Goal: Task Accomplishment & Management: Complete application form

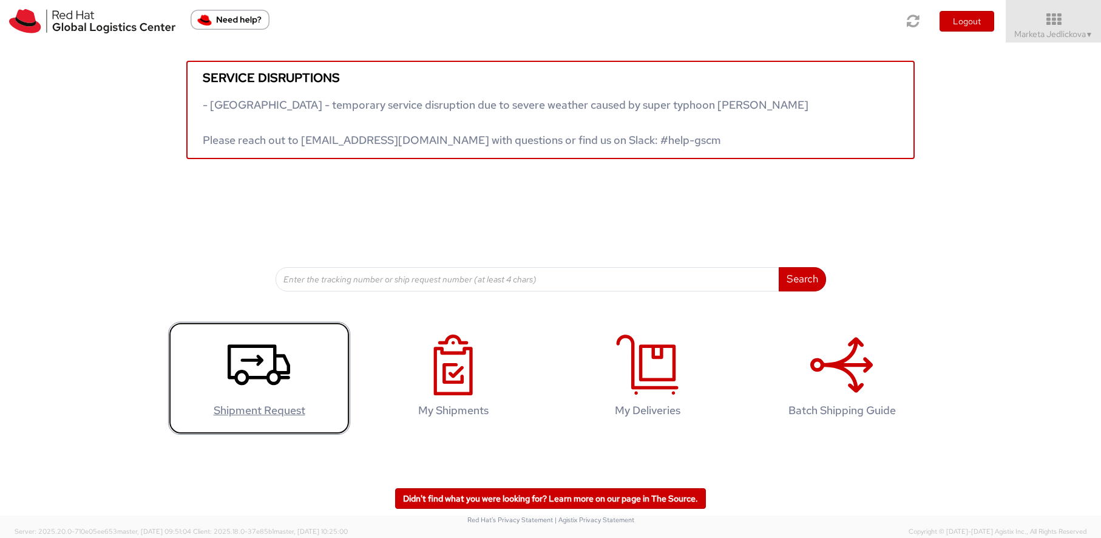
click at [249, 376] on use at bounding box center [259, 364] width 63 height 41
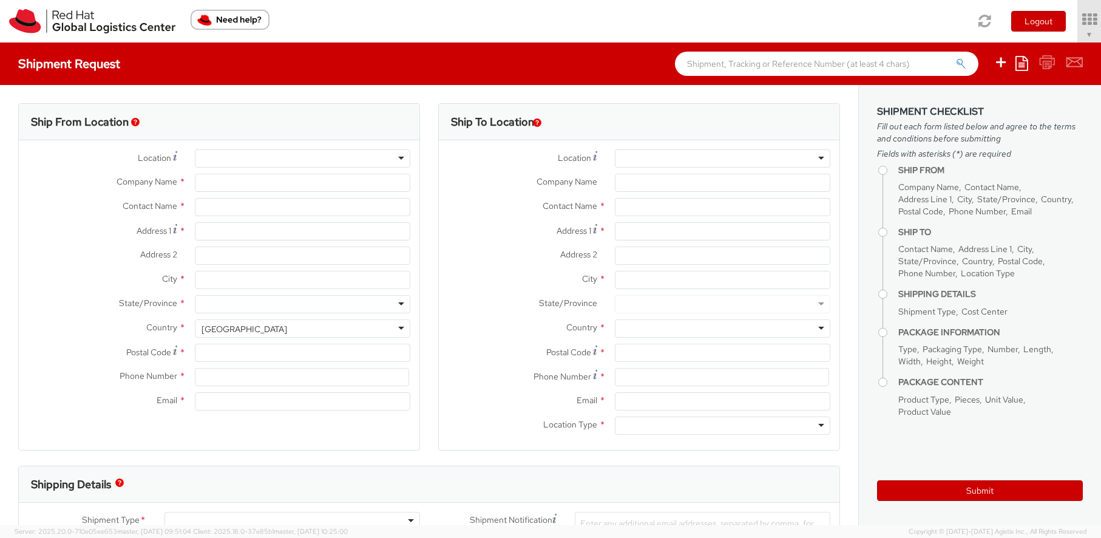
select select "809"
select select
type input "Red Hat Czech s.r.o."
type input "Marketa Jedlickova"
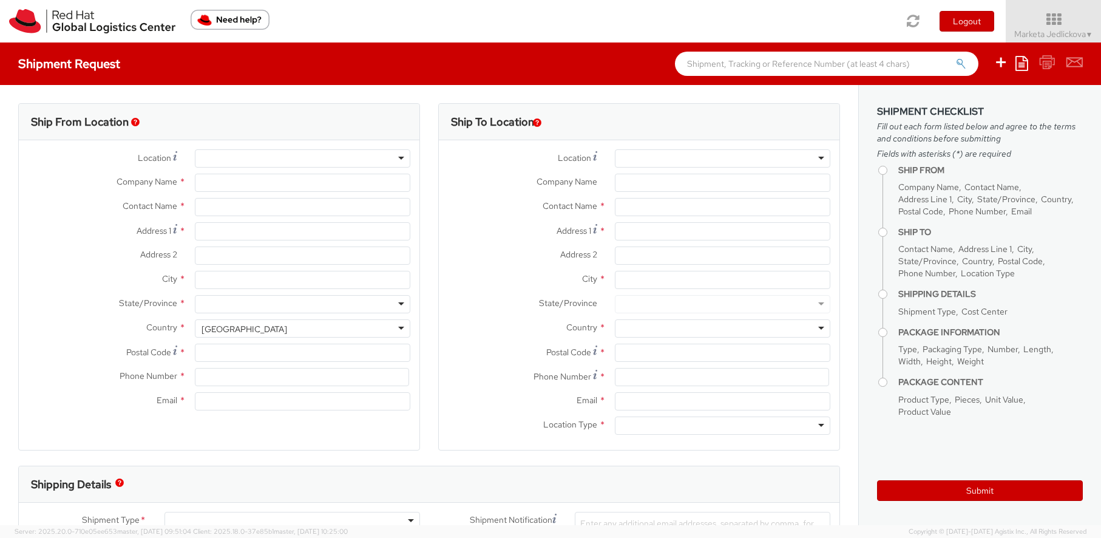
type input "Purkynova 647/111"
type input "[GEOGRAPHIC_DATA]"
type input "621 00"
type input "420532294005"
type input "[EMAIL_ADDRESS][DOMAIN_NAME]"
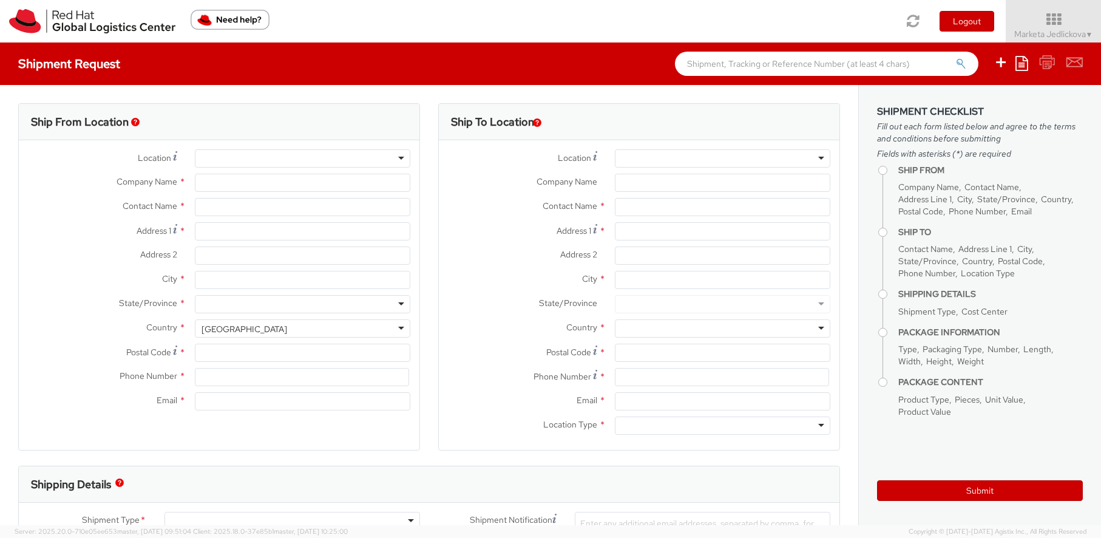
select select "CM"
select select "KGS"
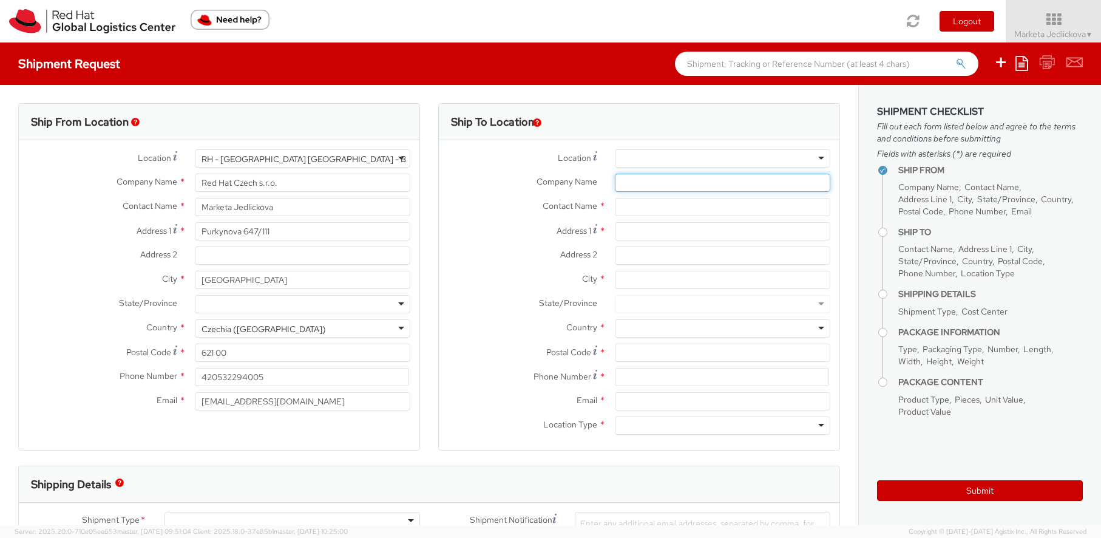
click at [633, 188] on input "Company Name *" at bounding box center [723, 183] width 216 height 18
click at [624, 209] on input "text" at bounding box center [723, 207] width 216 height 18
paste input "[PERSON_NAME]"
type input "[PERSON_NAME]"
click at [634, 233] on input "Address 1 *" at bounding box center [723, 231] width 216 height 18
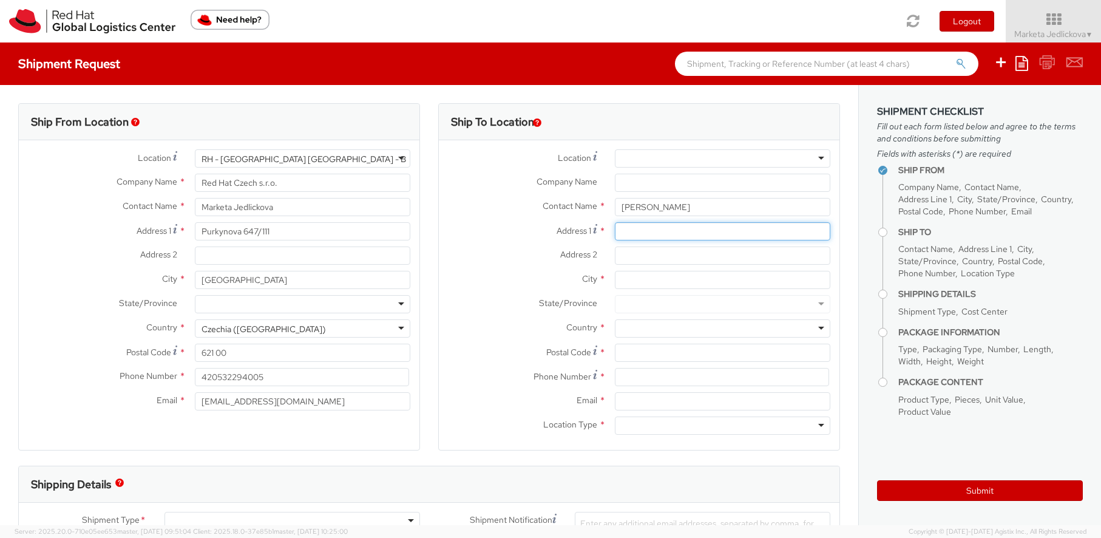
paste input "Mansoura, El-Otobees El-Gedded, [GEOGRAPHIC_DATA], [GEOGRAPHIC_DATA],"
type input "Mansoura, El-Otobees El-Gedded, [GEOGRAPHIC_DATA], [GEOGRAPHIC_DATA],"
click at [627, 262] on input "Address 2 *" at bounding box center [723, 256] width 216 height 18
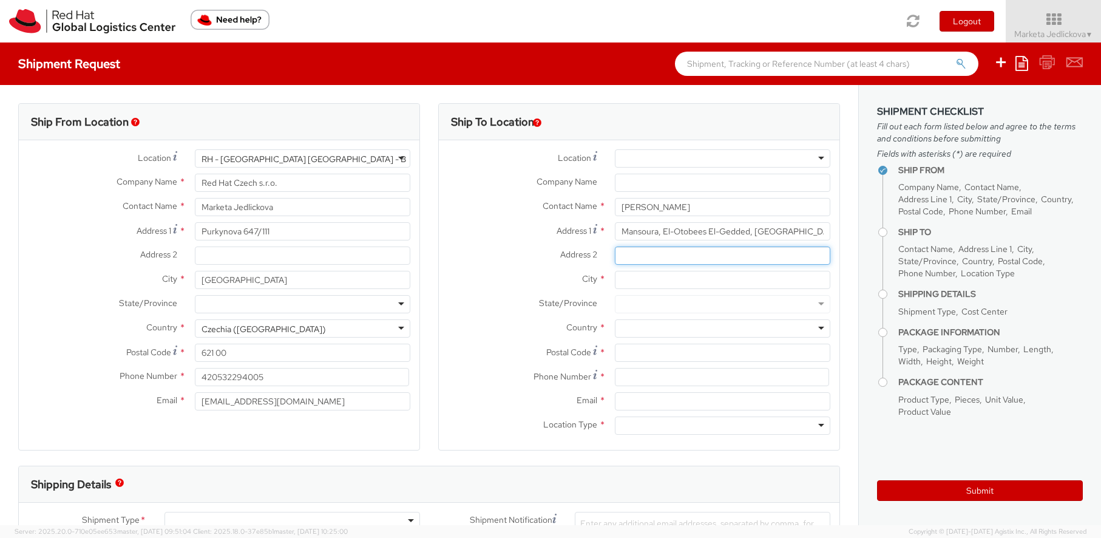
paste input "Mohram [STREET_ADDRESS]"
type input "Mohram [STREET_ADDRESS]"
click at [641, 282] on input "City *" at bounding box center [723, 280] width 216 height 18
paste input "Dakahlia"
type input "Dakahlia"
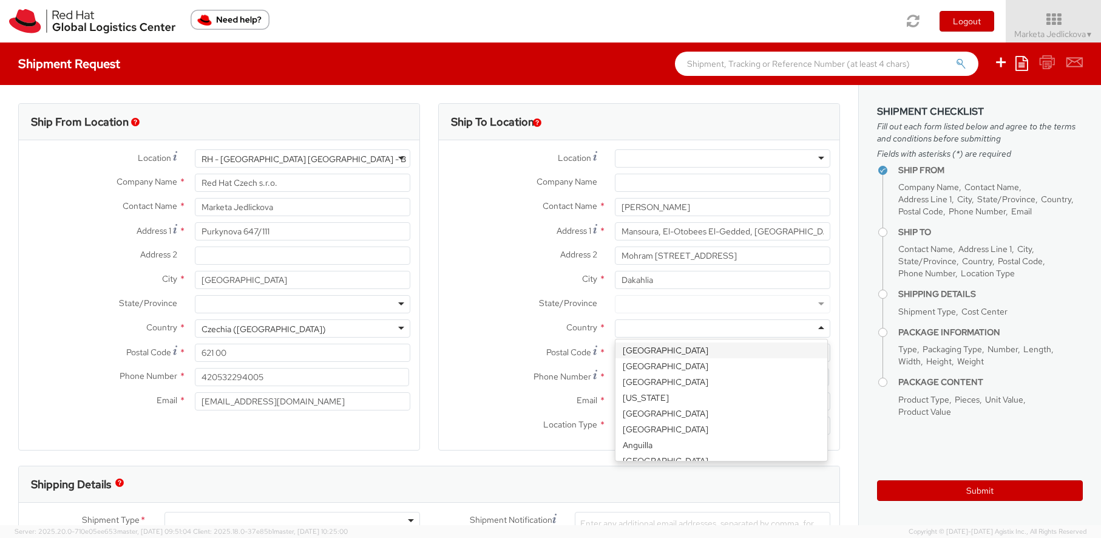
click at [635, 327] on div at bounding box center [723, 328] width 216 height 18
type input "[GEOGRAPHIC_DATA]"
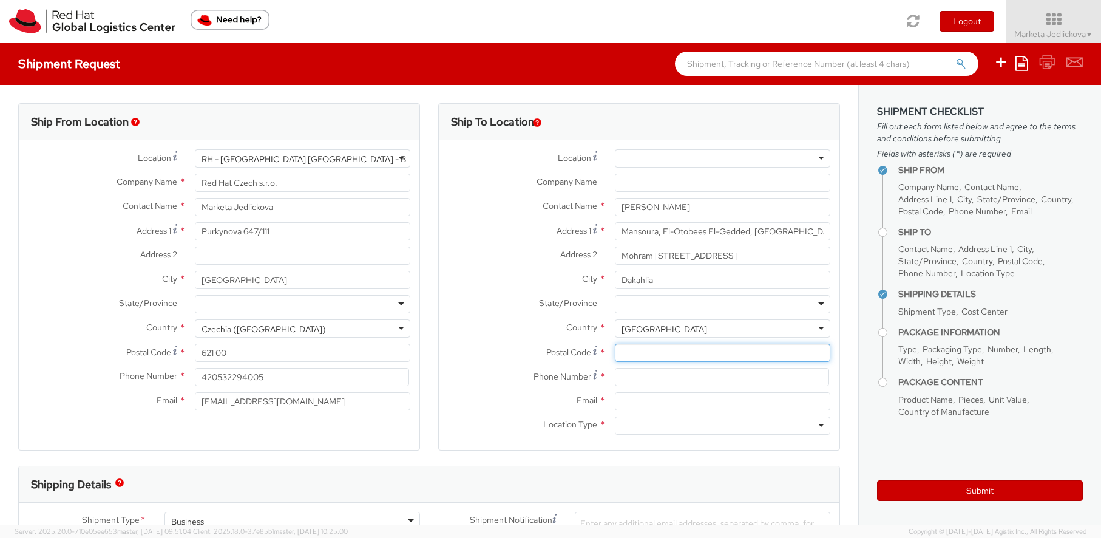
click at [632, 355] on input "Postal Code *" at bounding box center [723, 353] width 216 height 18
paste input "35511"
type input "35511"
click at [649, 372] on input at bounding box center [722, 377] width 214 height 18
paste input "[PHONE_NUMBER]"
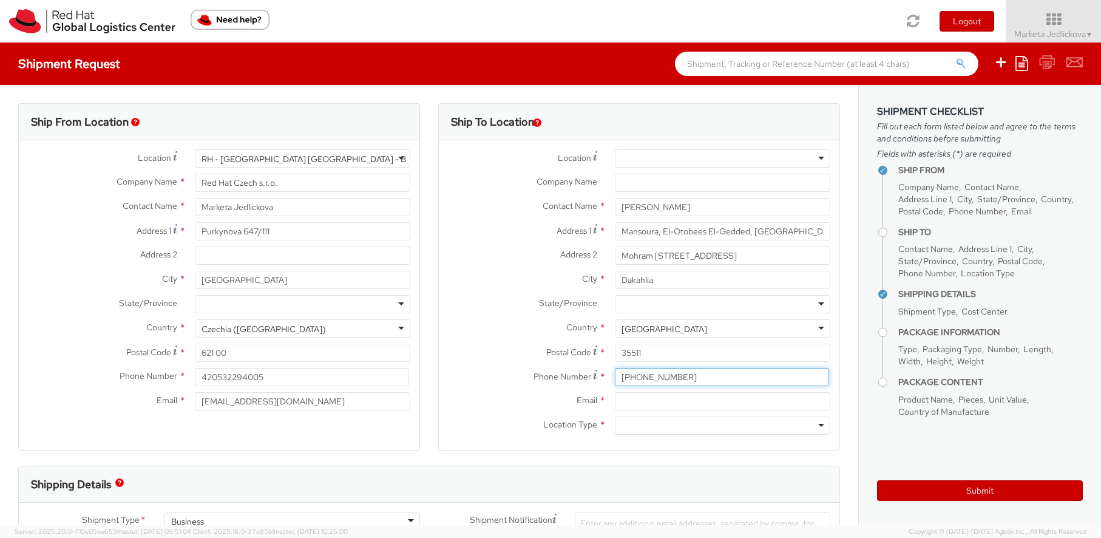
type input "[PHONE_NUMBER]"
click at [634, 393] on input "Email *" at bounding box center [723, 401] width 216 height 18
paste input "[EMAIL_ADDRESS][DOMAIN_NAME]"
type input "[EMAIL_ADDRESS][DOMAIN_NAME]"
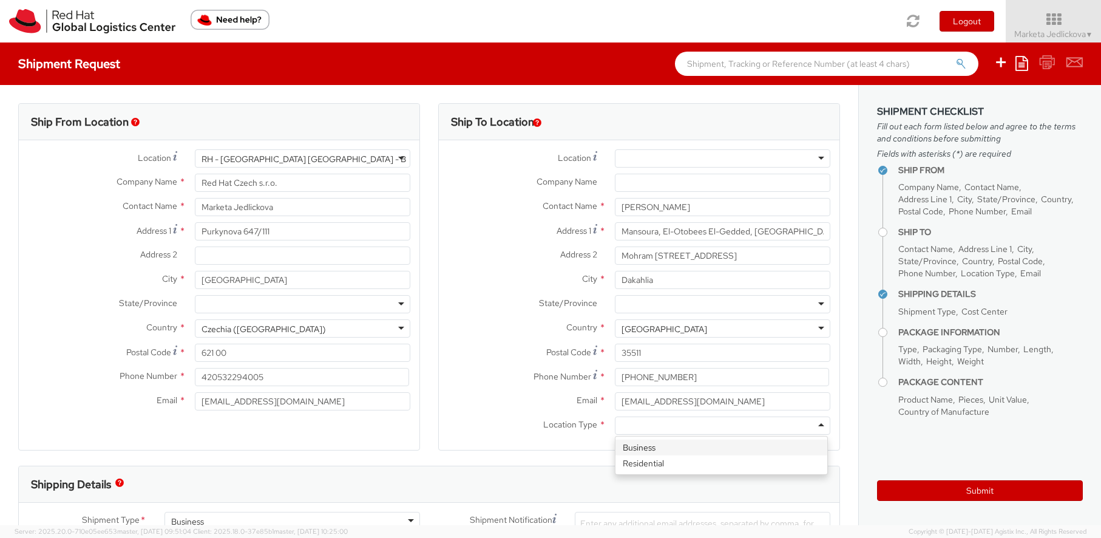
click at [815, 424] on div at bounding box center [723, 426] width 216 height 18
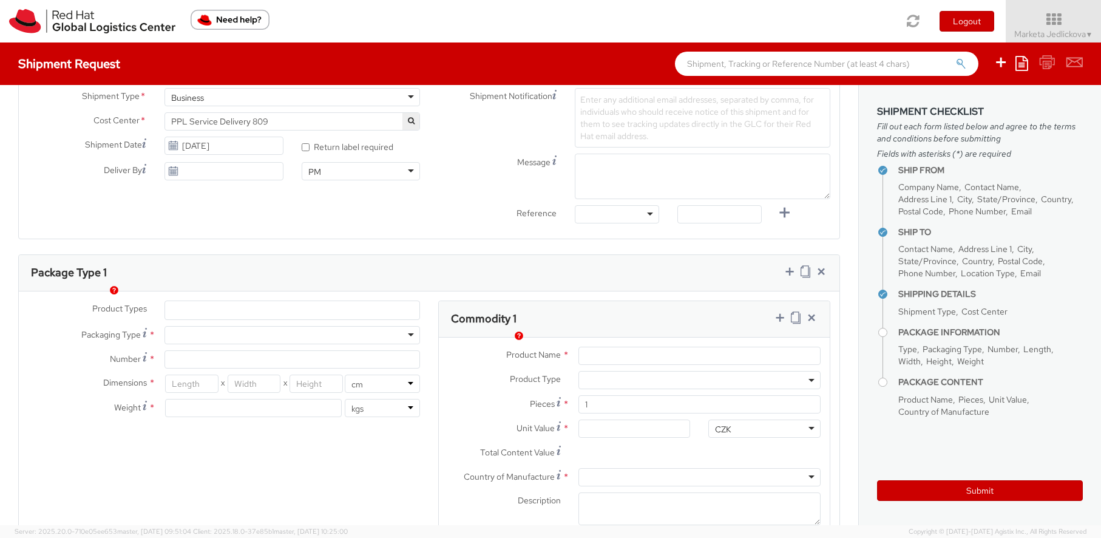
scroll to position [439, 0]
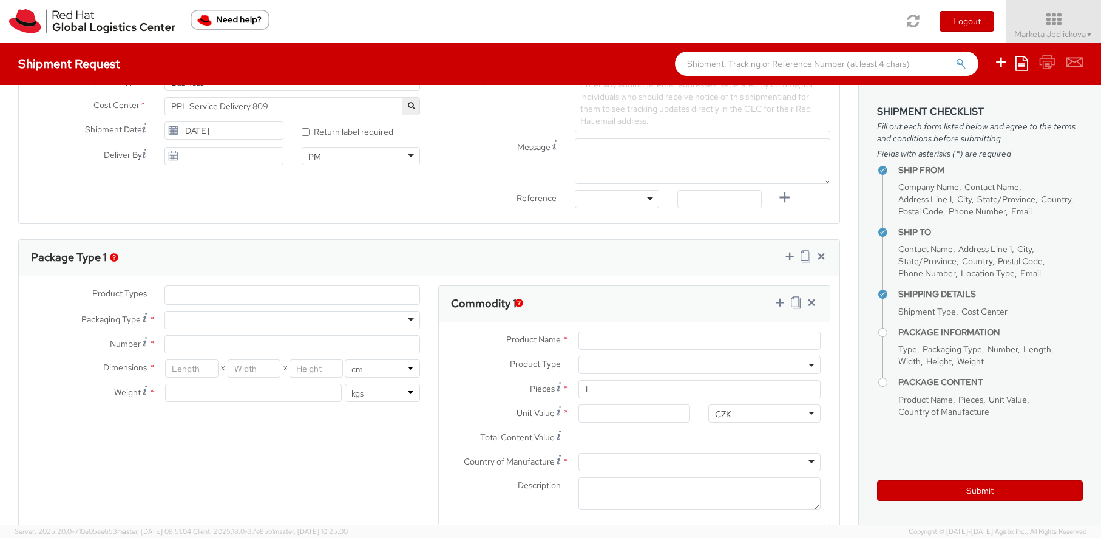
click at [205, 296] on ul at bounding box center [292, 295] width 254 height 18
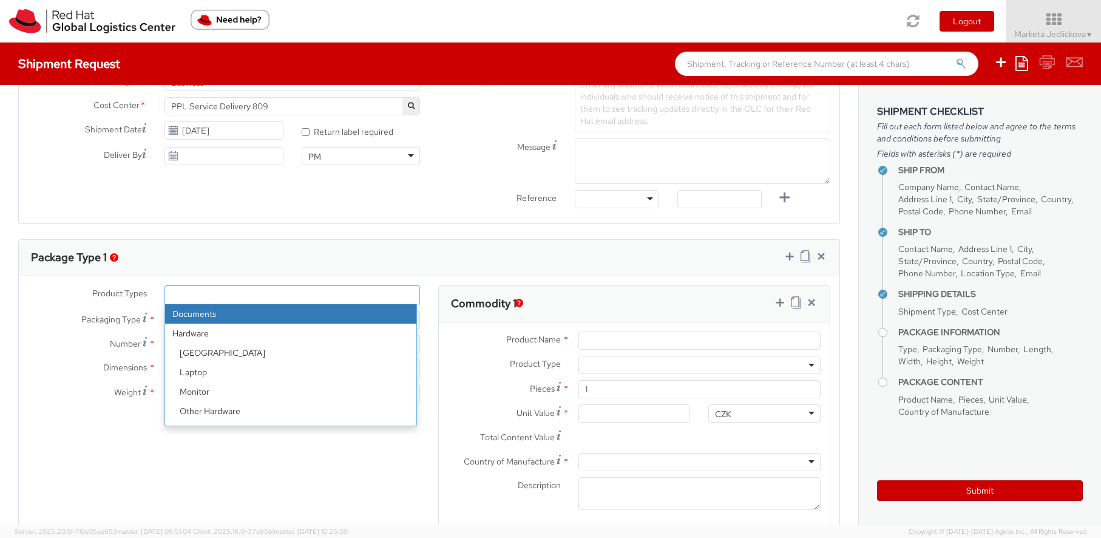
select select "DOCUMENT"
type input "Documents"
select select "DOCUMENT"
type input "1.00"
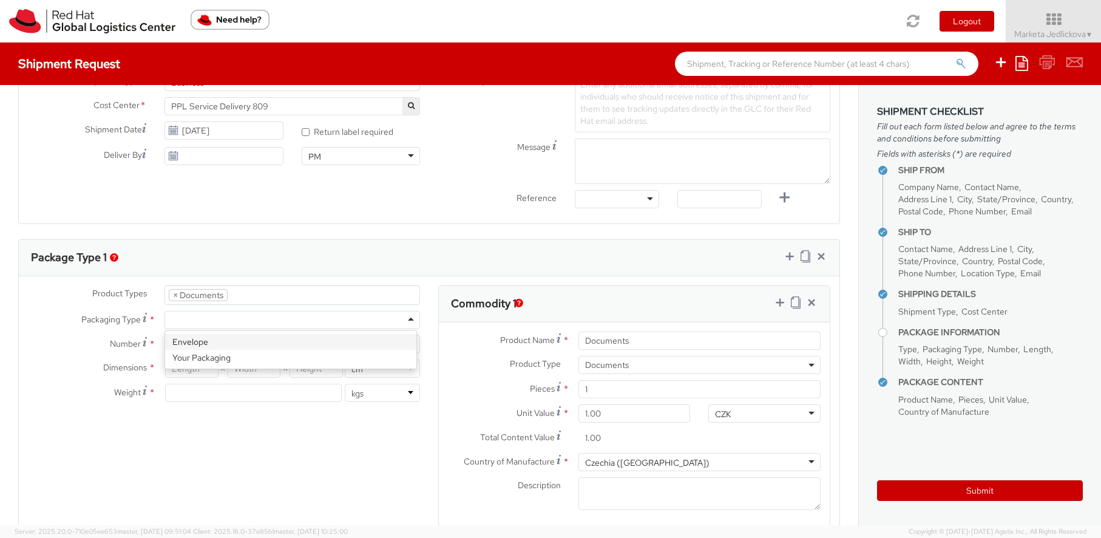
click at [189, 323] on div at bounding box center [293, 320] width 256 height 18
type input "1"
type input "24.13"
type input "31.75"
type input "0.64"
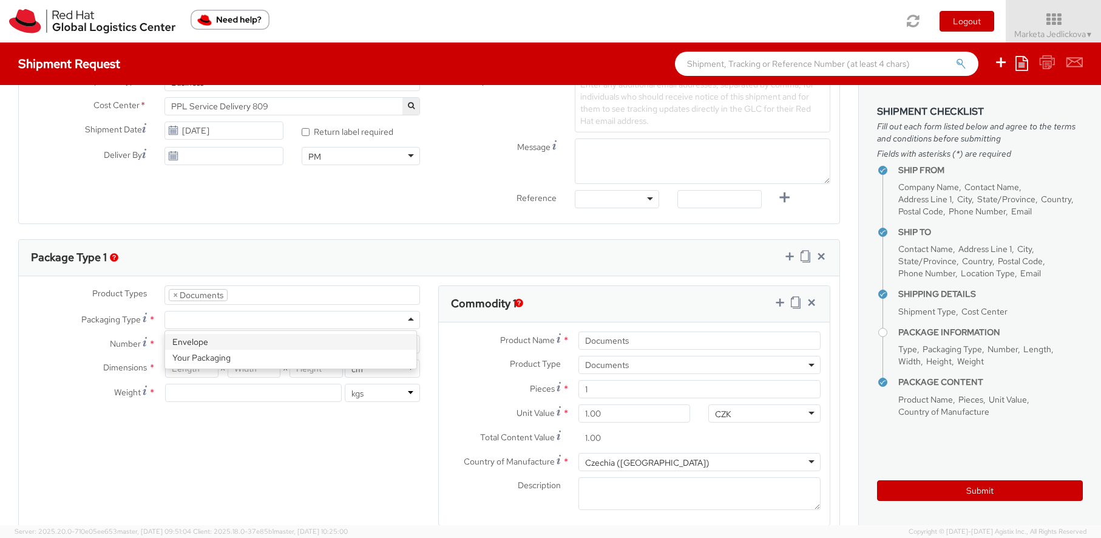
type input "0.5"
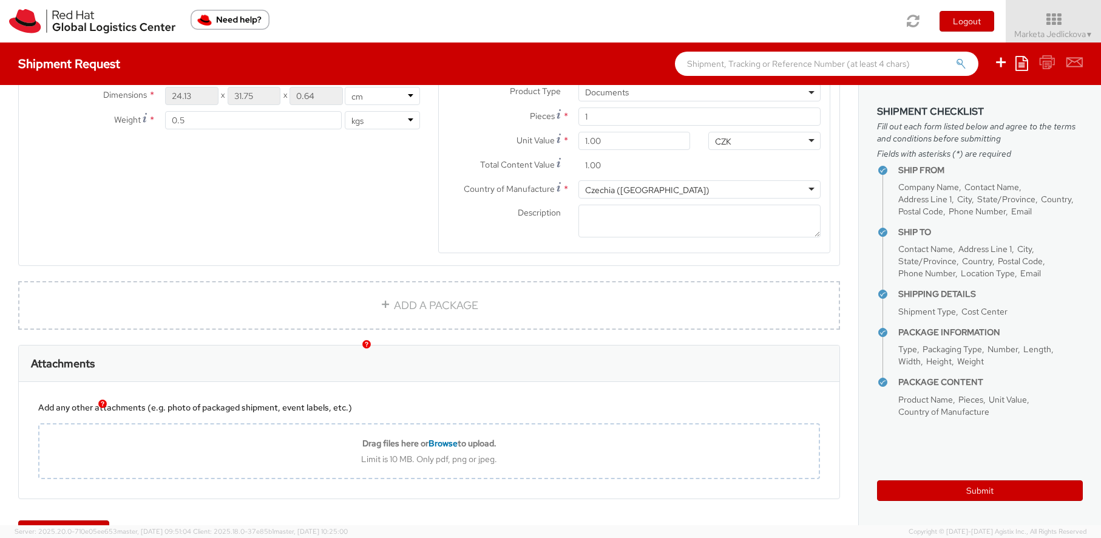
scroll to position [749, 0]
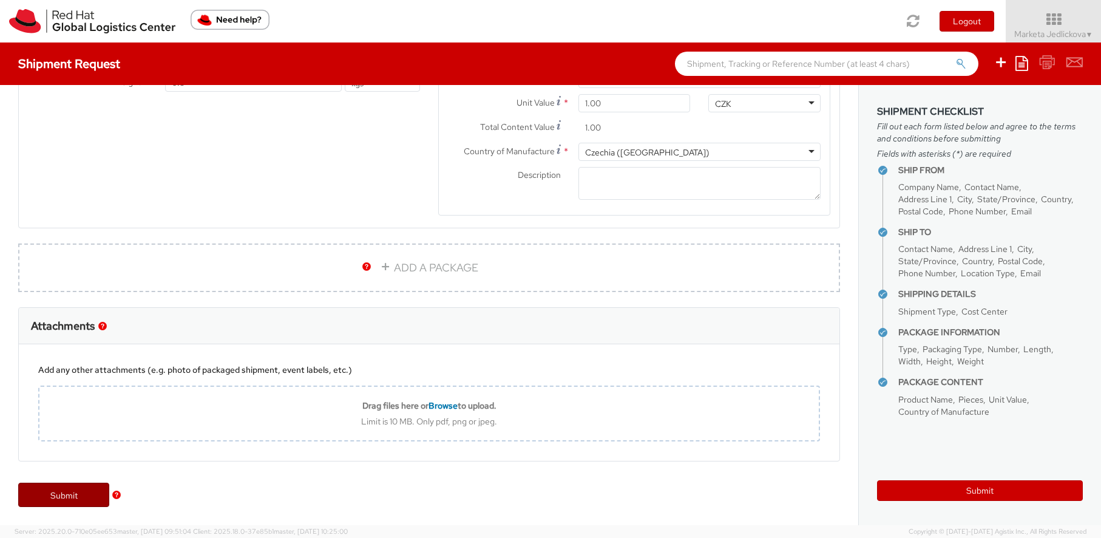
click at [73, 498] on link "Submit" at bounding box center [63, 495] width 91 height 24
type input "[PERSON_NAME]"
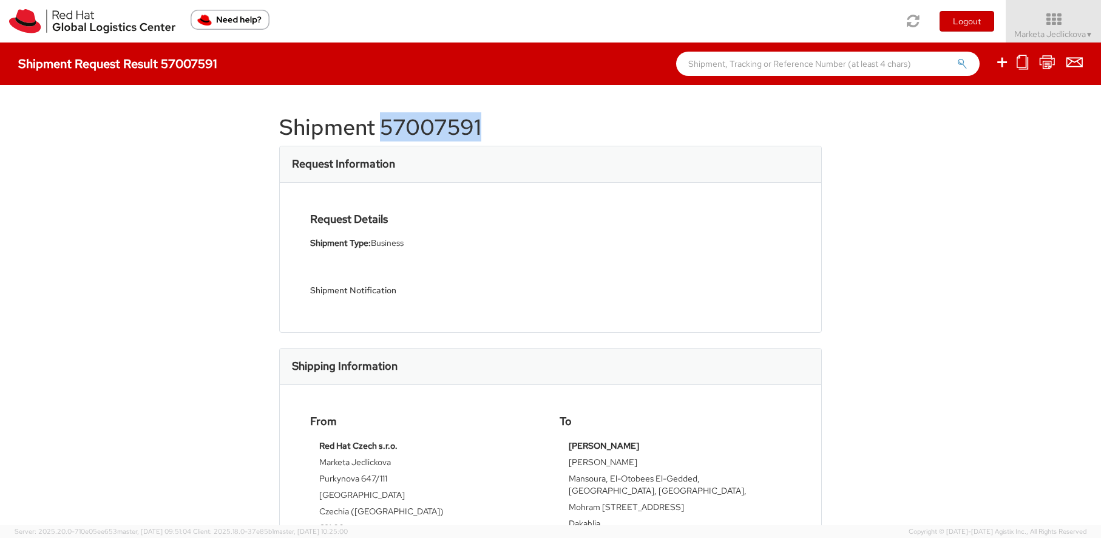
drag, startPoint x: 444, startPoint y: 128, endPoint x: 378, endPoint y: 127, distance: 66.2
click at [378, 127] on h1 "Shipment 57007591" at bounding box center [550, 127] width 543 height 24
copy h1 "57007591"
